Goal: Task Accomplishment & Management: Manage account settings

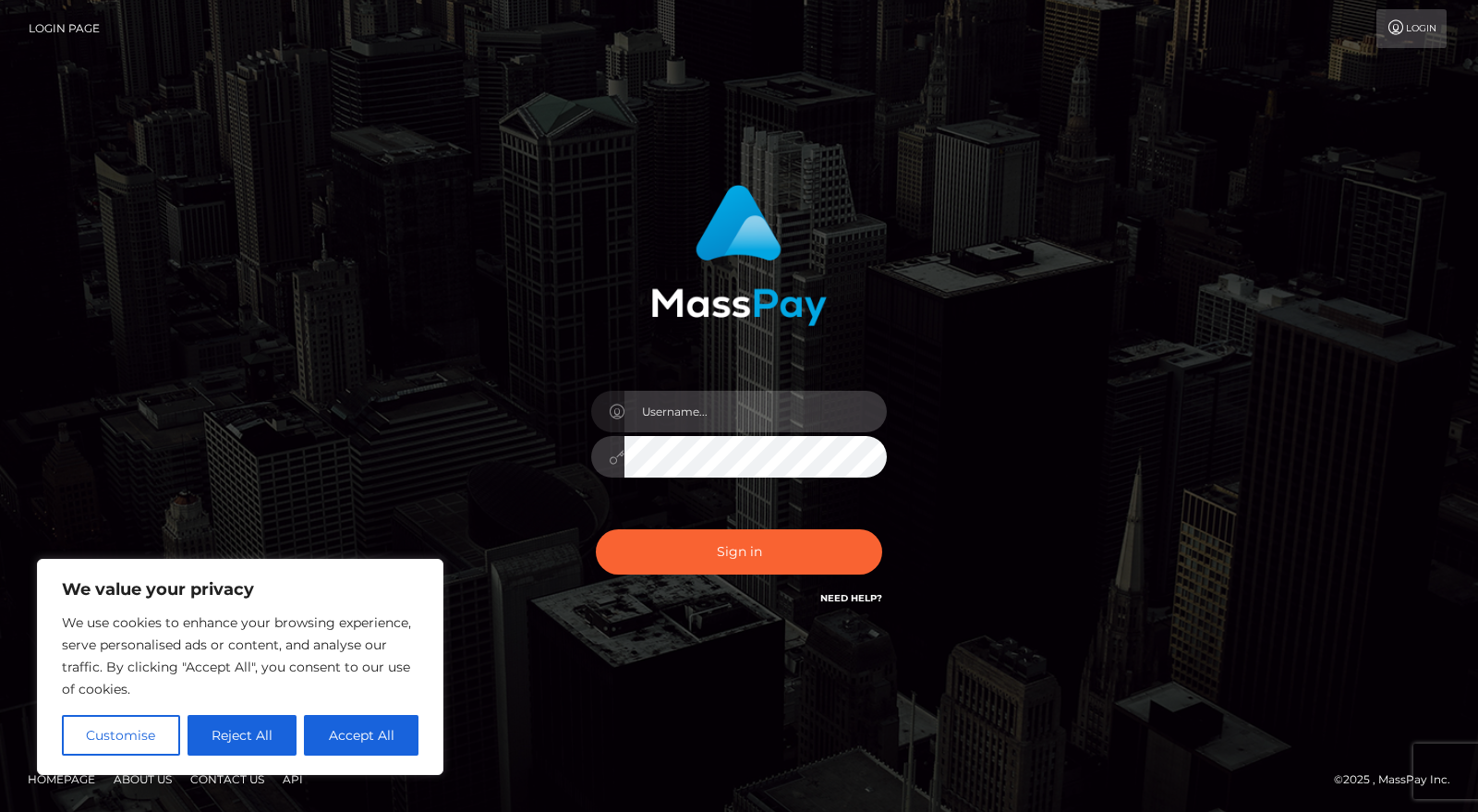
click at [739, 407] on input "text" at bounding box center [756, 412] width 262 height 42
type input "trinityinfinitybusiness@gmail.com"
click at [755, 579] on div "Sign in Need Help?" at bounding box center [739, 558] width 323 height 82
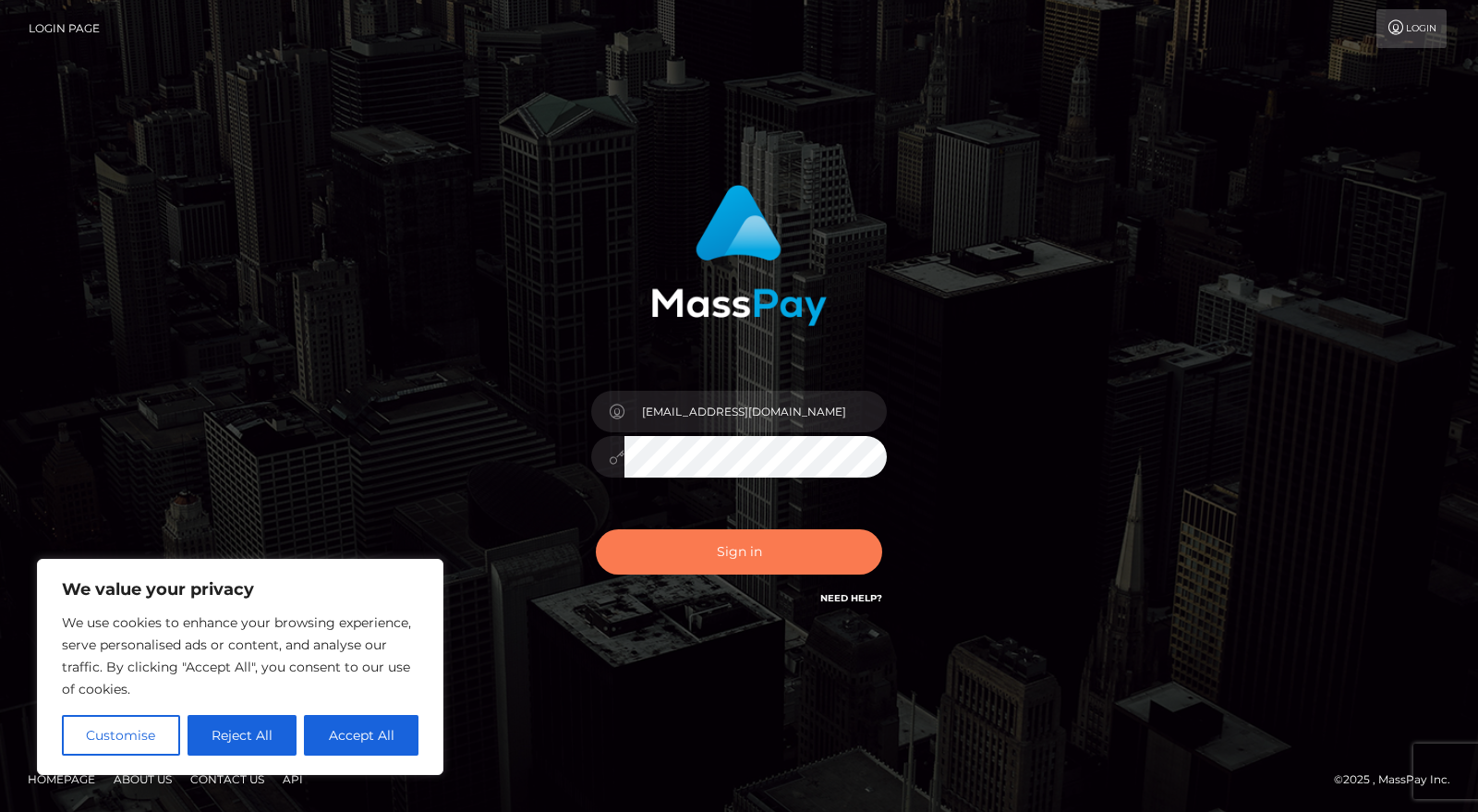
click at [752, 567] on button "Sign in" at bounding box center [739, 552] width 286 height 45
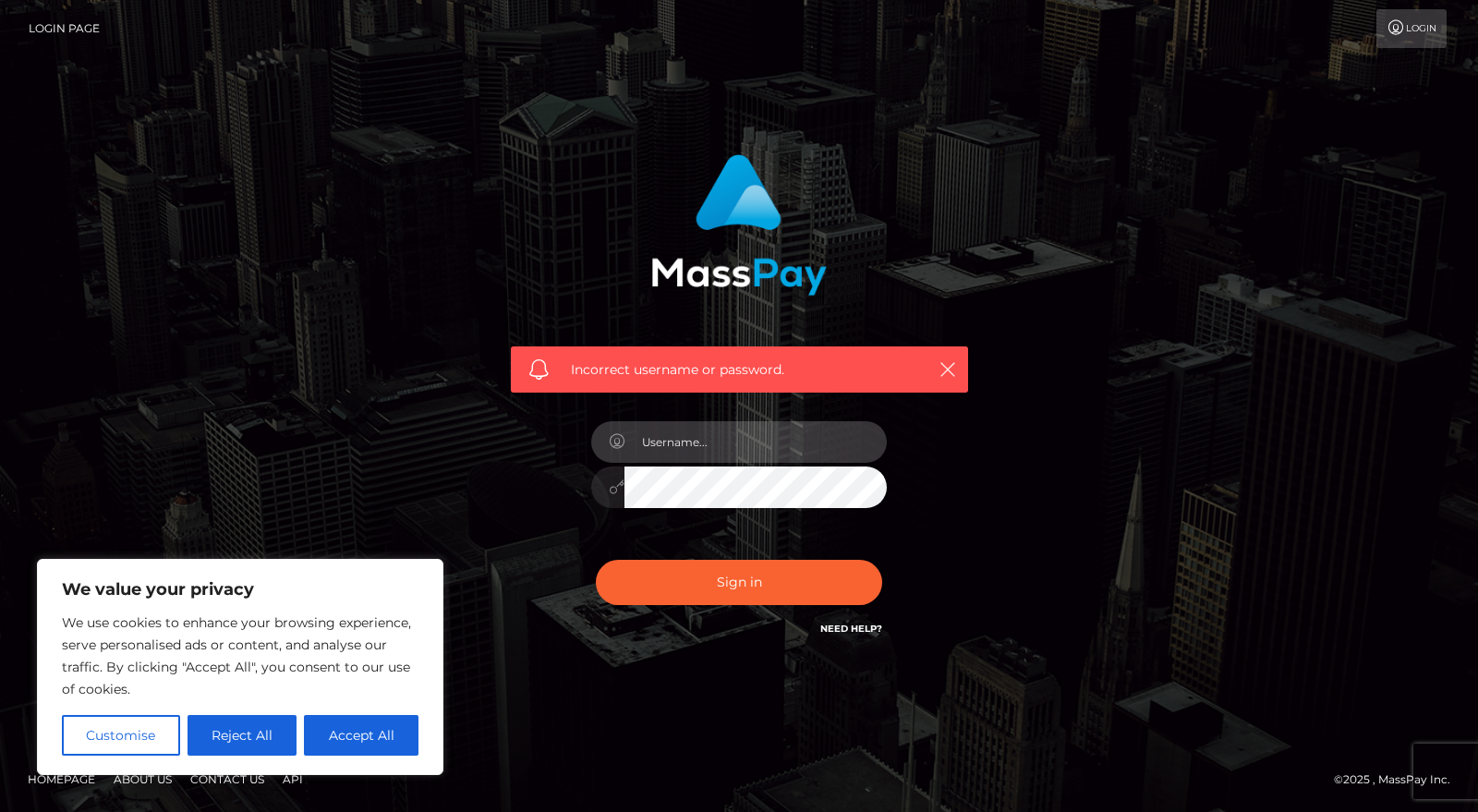
click at [703, 440] on input "text" at bounding box center [756, 442] width 262 height 42
type input "trinityinfinitybusiness@gmail.com"
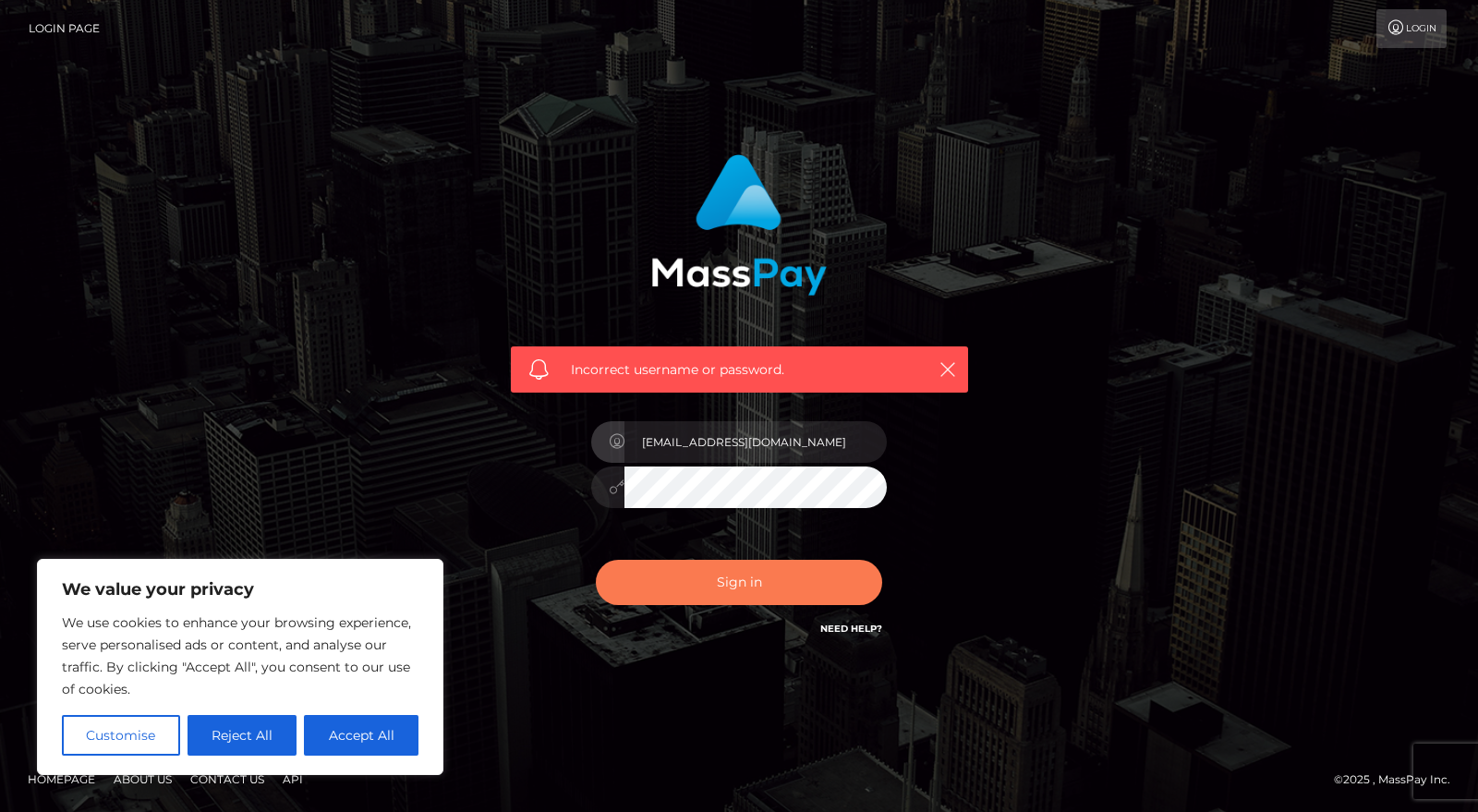
click at [721, 587] on button "Sign in" at bounding box center [739, 582] width 286 height 45
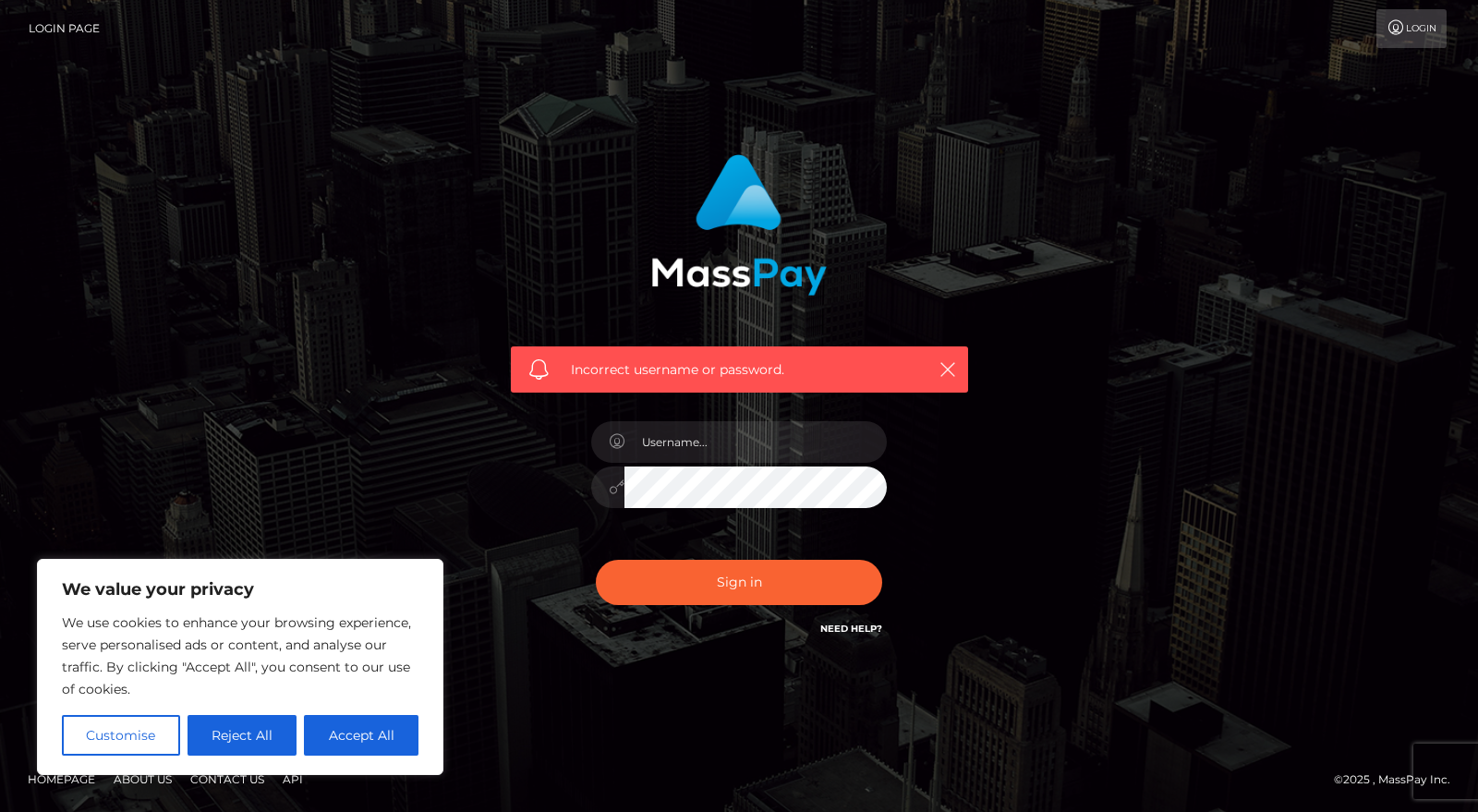
click at [64, 35] on link "Login Page" at bounding box center [63, 28] width 71 height 39
